Goal: Book appointment/travel/reservation

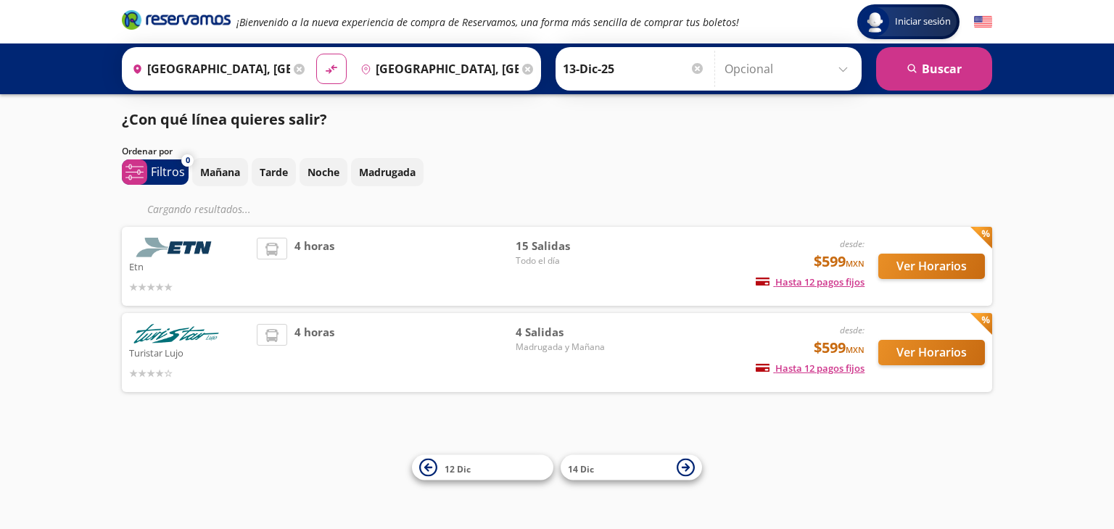
click at [381, 257] on div "4 horas" at bounding box center [386, 266] width 259 height 57
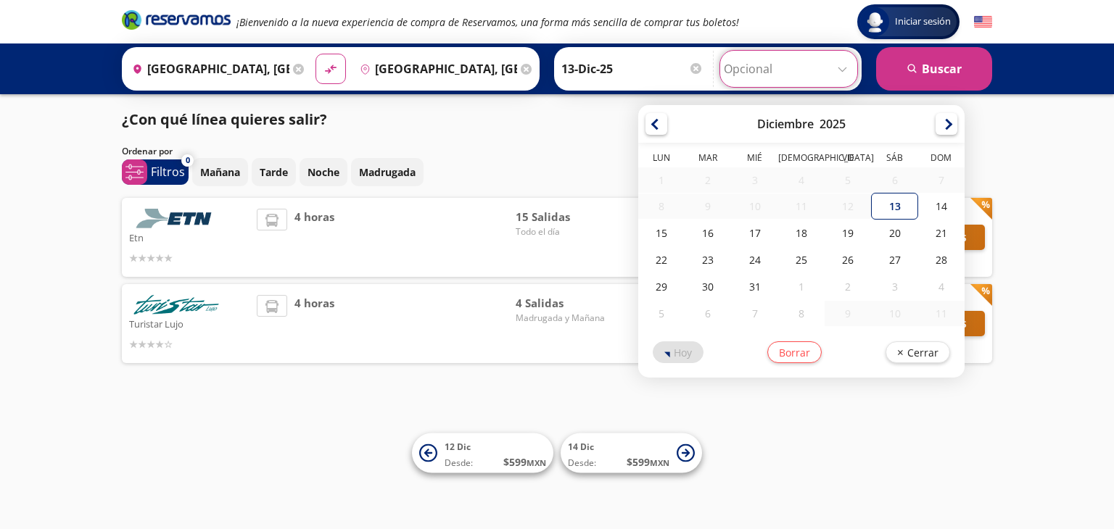
click at [745, 68] on input "Opcional" at bounding box center [789, 69] width 130 height 36
click at [551, 122] on div "¿Con qué línea quieres salir?" at bounding box center [557, 120] width 870 height 22
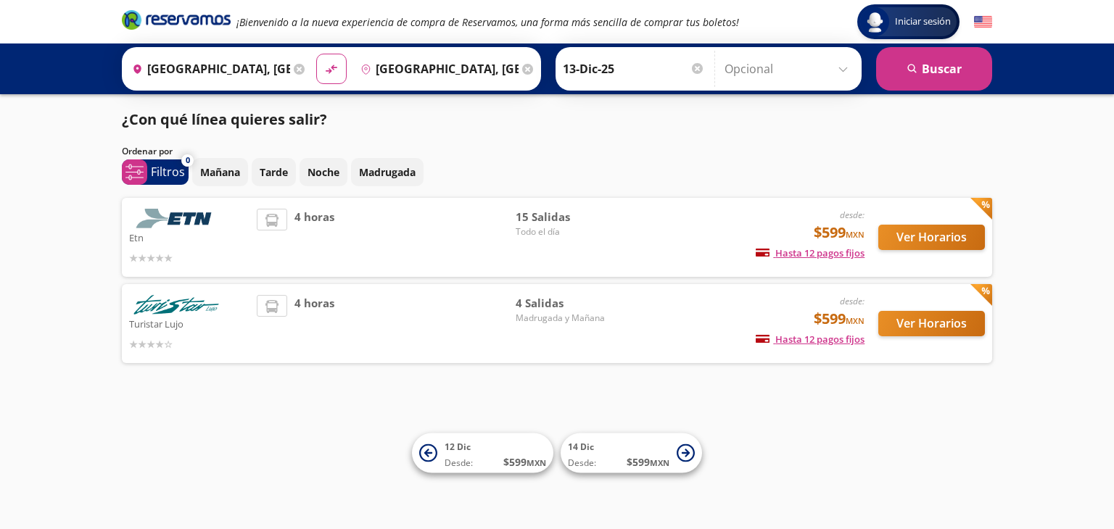
click at [510, 268] on div "Etn desde: $599 MXN Hasta 12 pagos fijos Pagos fijos en compras mayores a $30 M…" at bounding box center [557, 237] width 870 height 79
click at [921, 233] on button "Ver Horarios" at bounding box center [931, 237] width 107 height 25
